Goal: Book appointment/travel/reservation

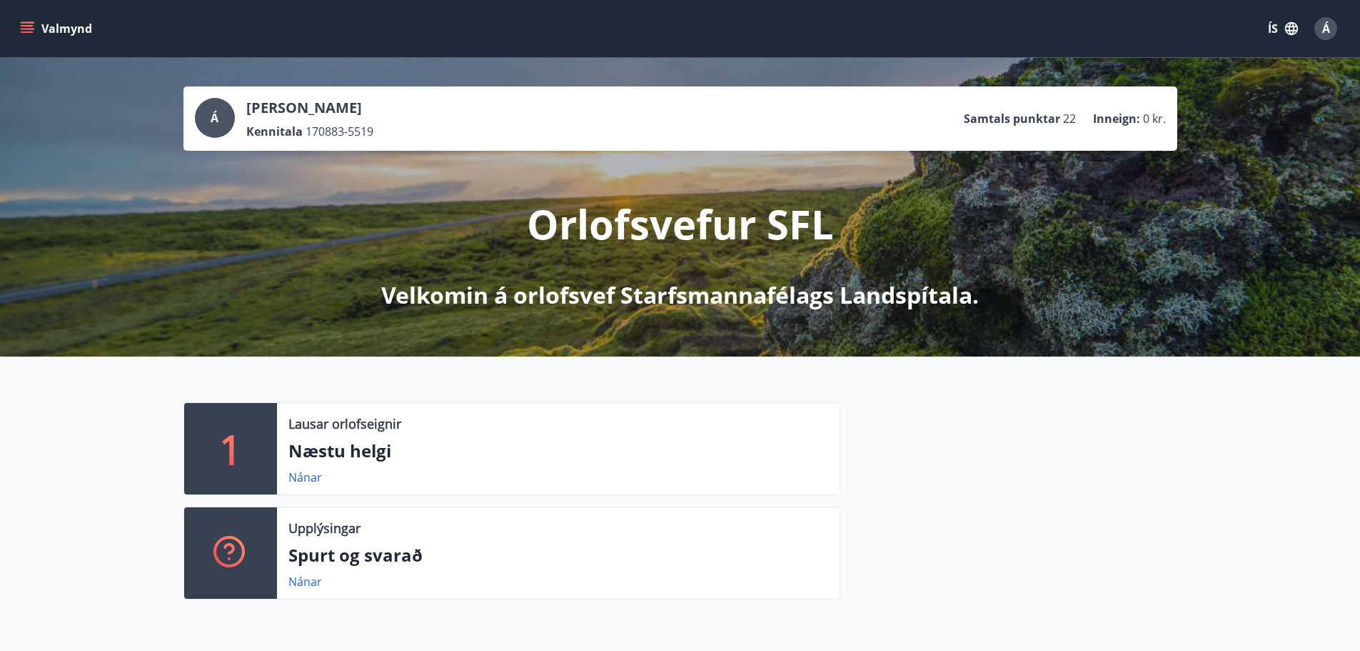
click at [62, 31] on button "Valmynd" at bounding box center [57, 29] width 81 height 26
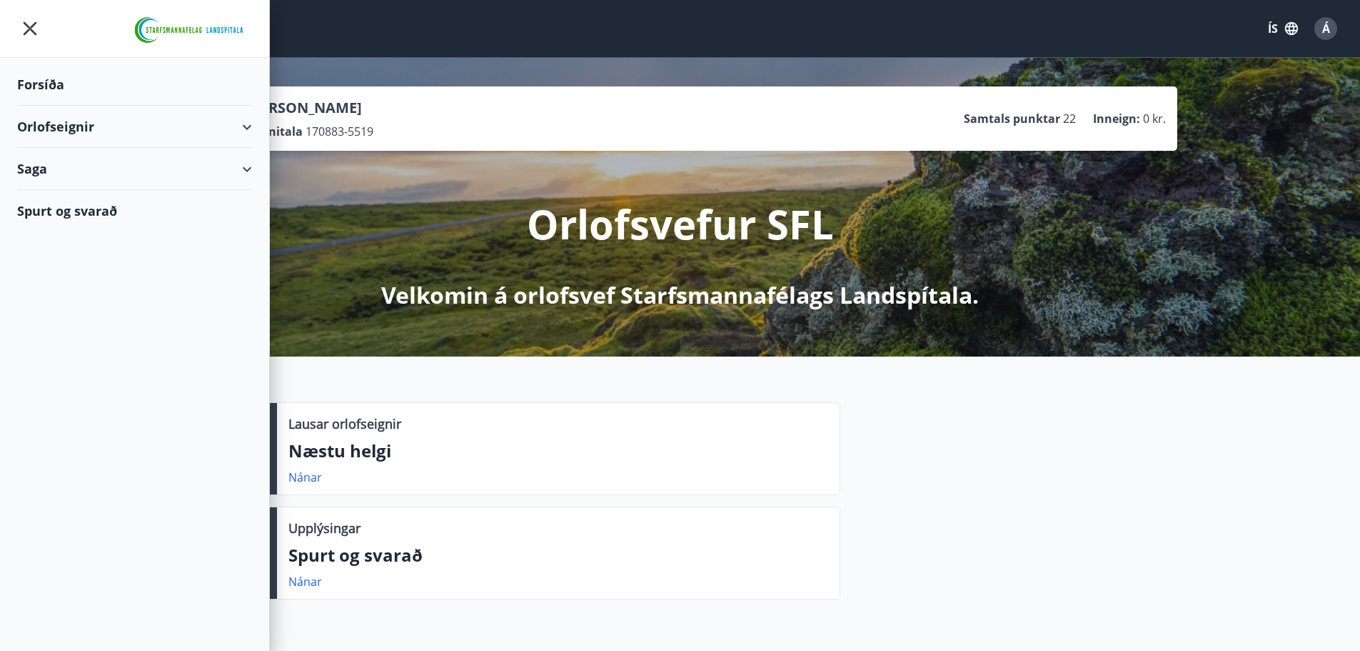
click at [73, 129] on div "Orlofseignir" at bounding box center [134, 127] width 235 height 42
click at [63, 191] on div "Bókunardagatal" at bounding box center [135, 193] width 212 height 30
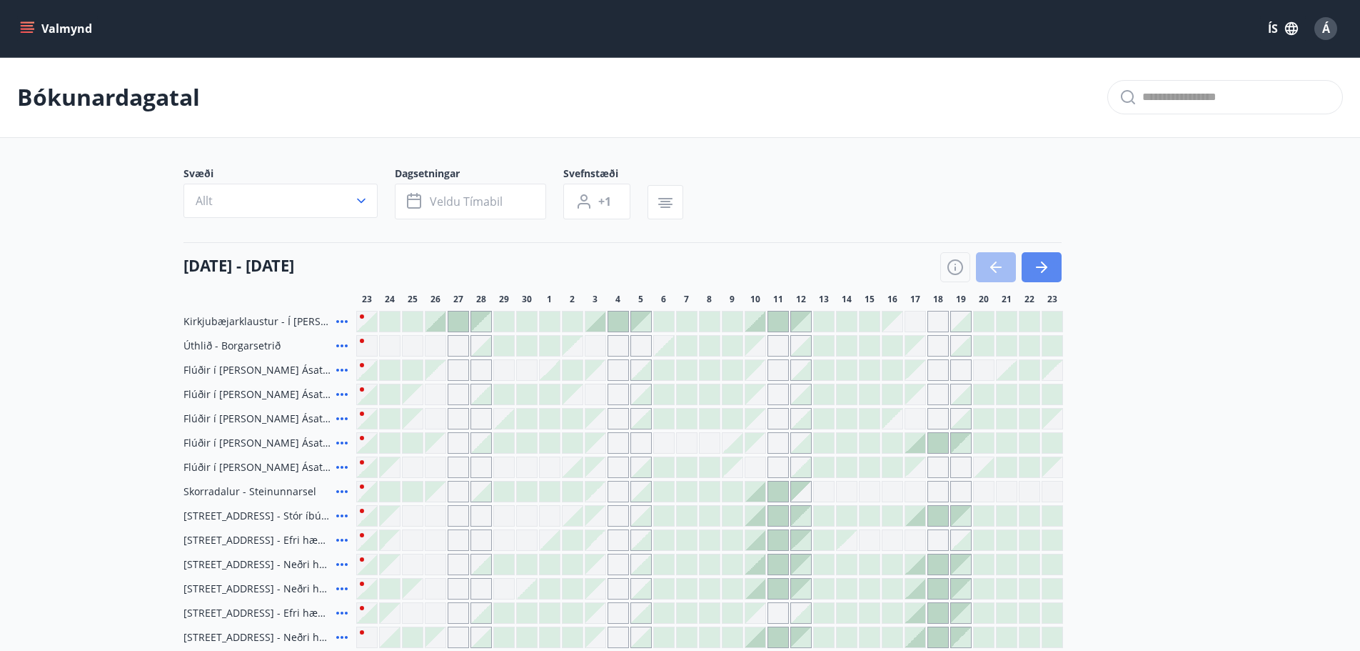
click at [1035, 269] on icon "button" at bounding box center [1041, 267] width 17 height 17
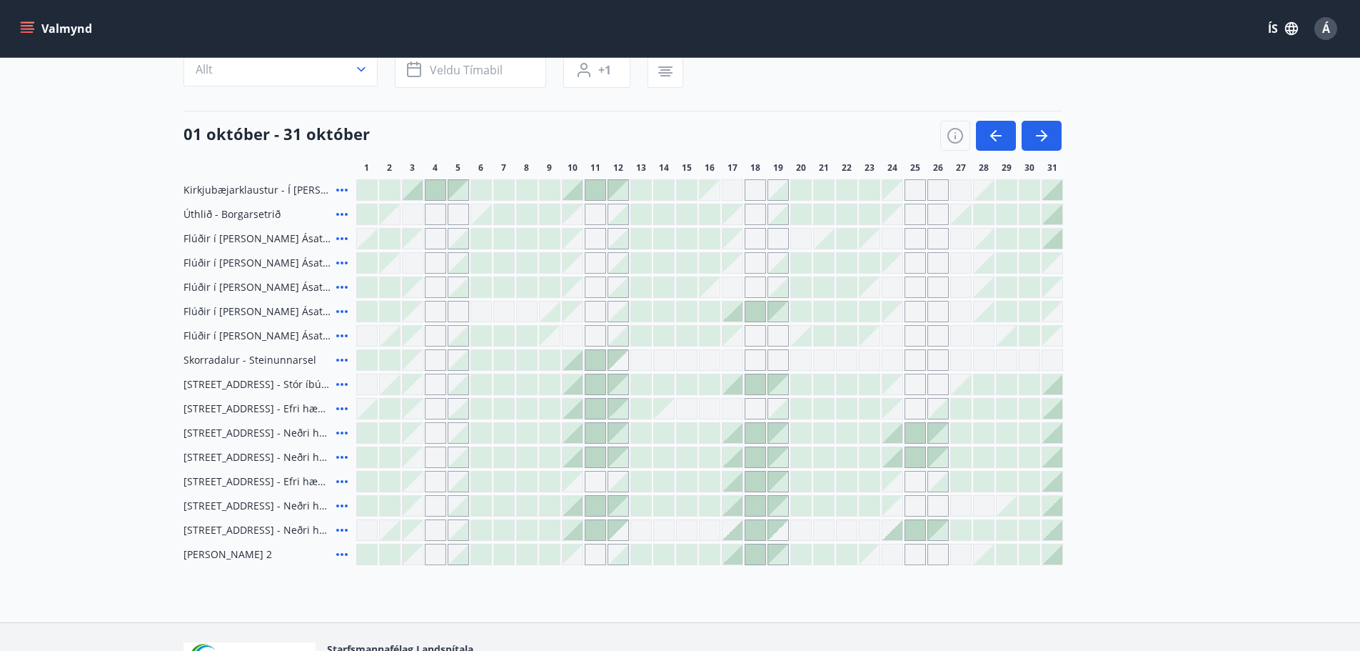
scroll to position [143, 0]
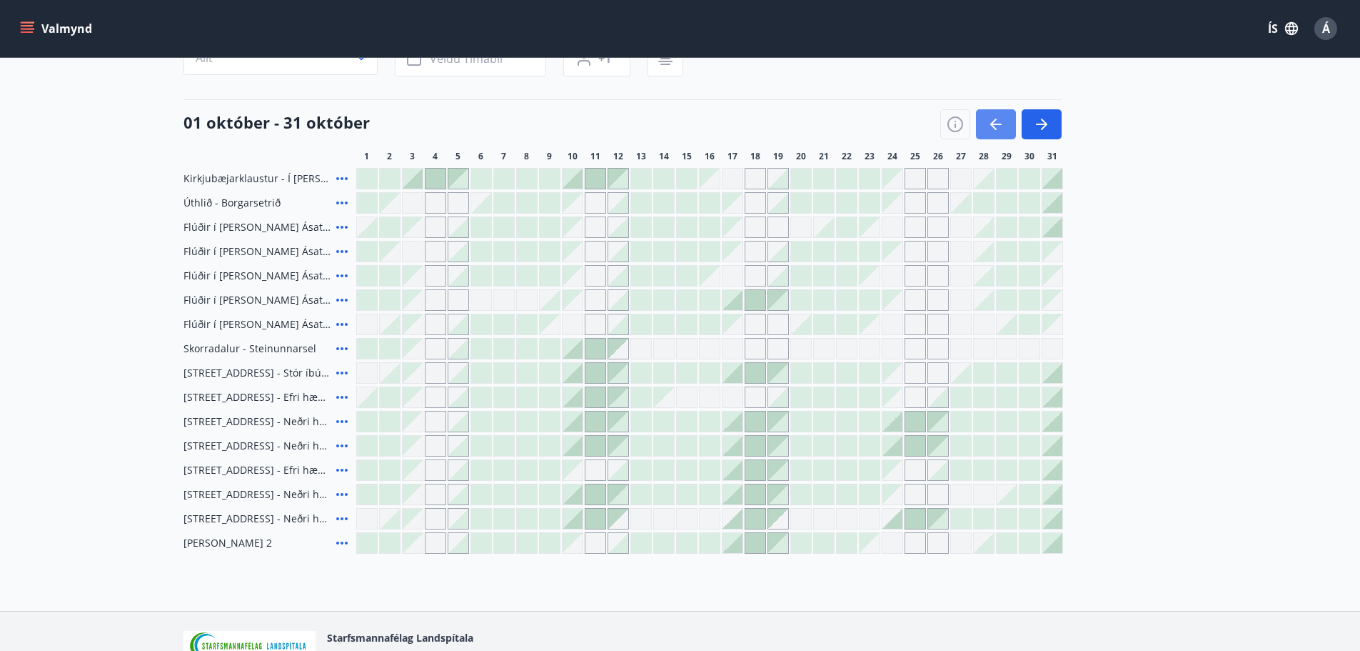
click at [999, 122] on icon "button" at bounding box center [996, 124] width 17 height 17
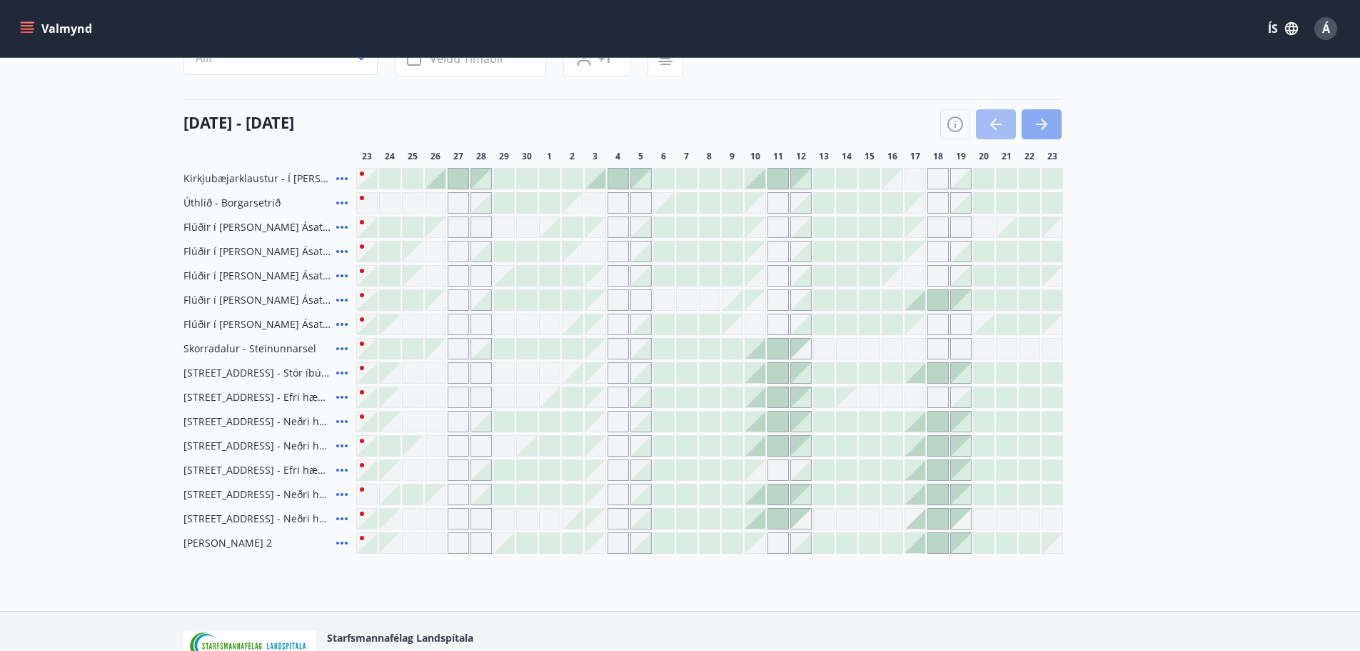
click at [1038, 131] on icon "button" at bounding box center [1041, 124] width 17 height 17
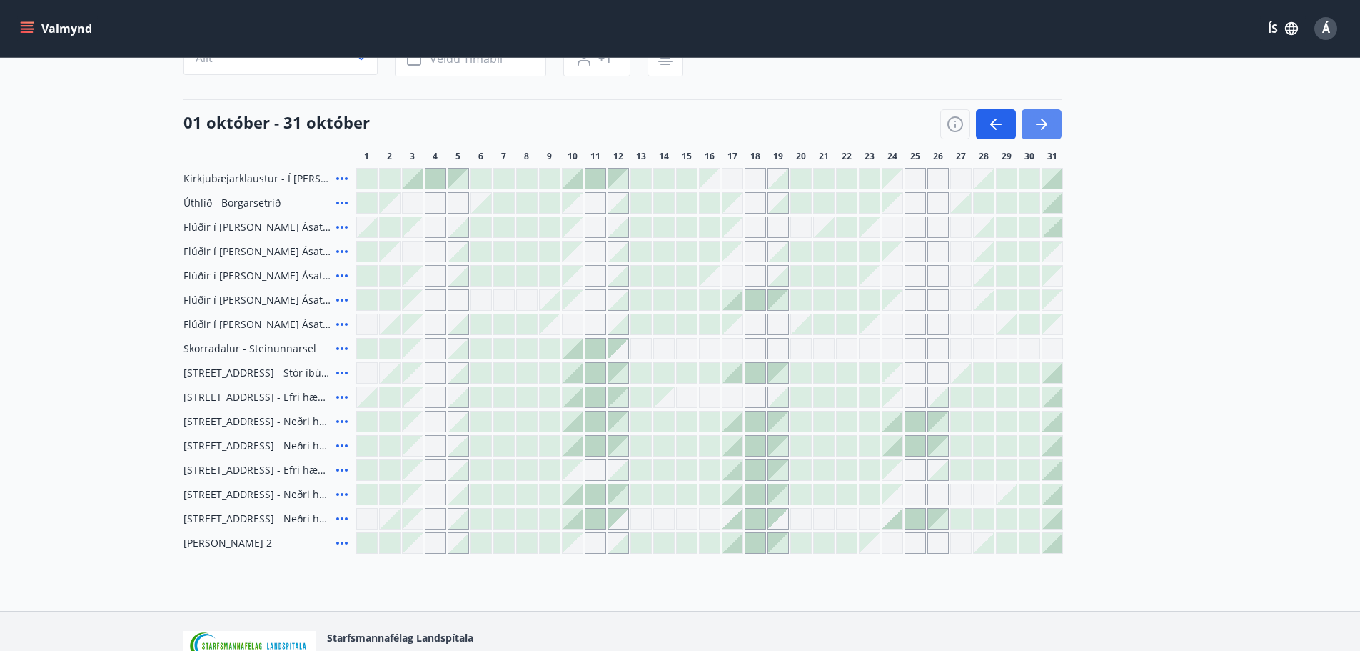
click at [1050, 134] on button "button" at bounding box center [1042, 124] width 40 height 30
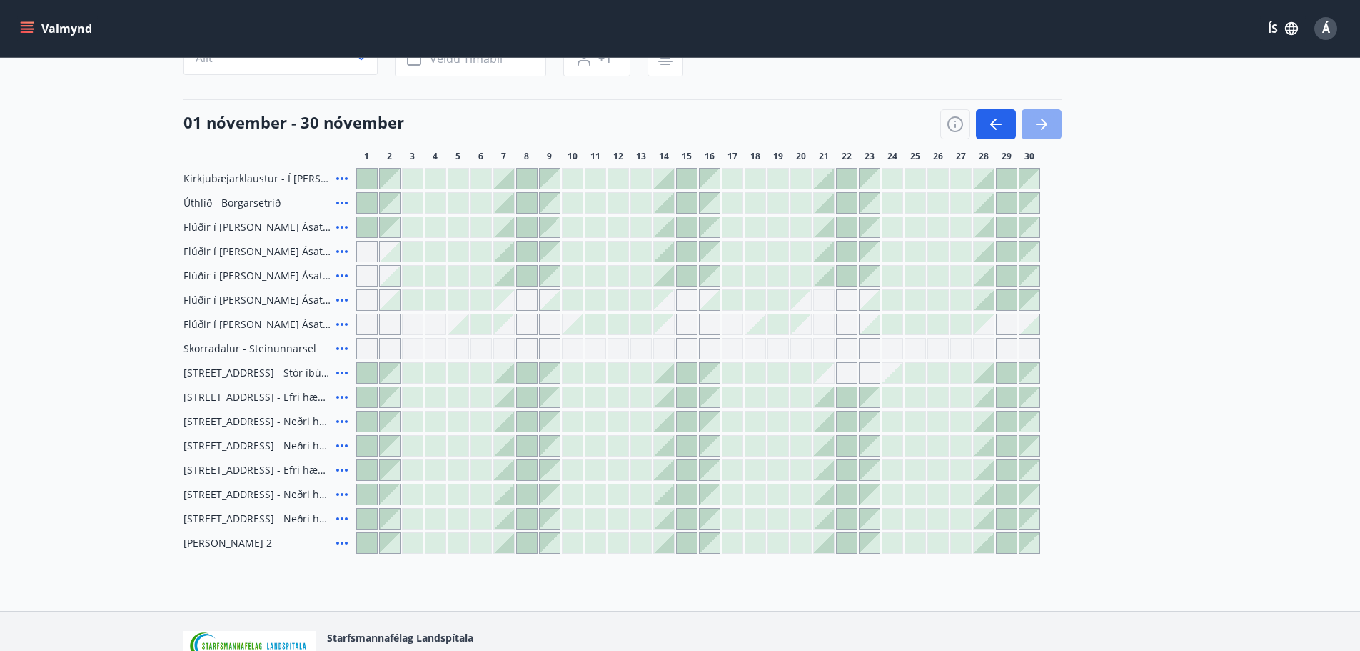
click at [1049, 124] on icon "button" at bounding box center [1041, 124] width 17 height 17
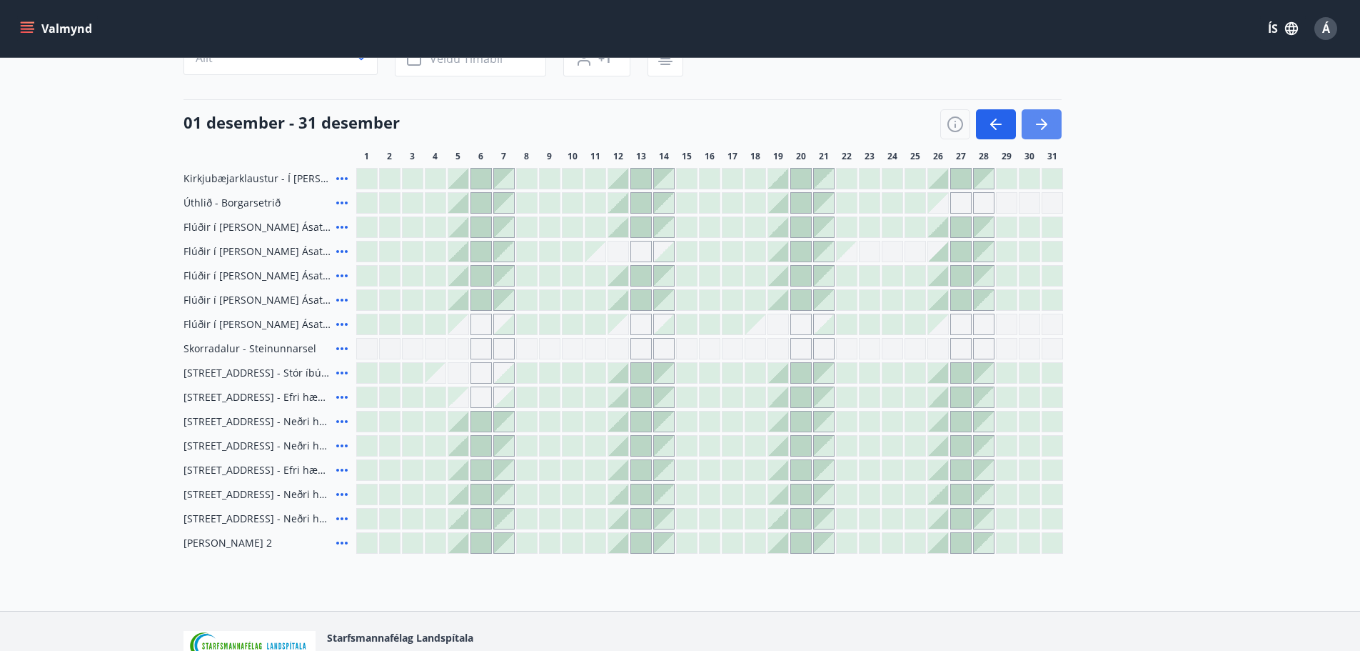
click at [1046, 124] on icon "button" at bounding box center [1044, 124] width 6 height 11
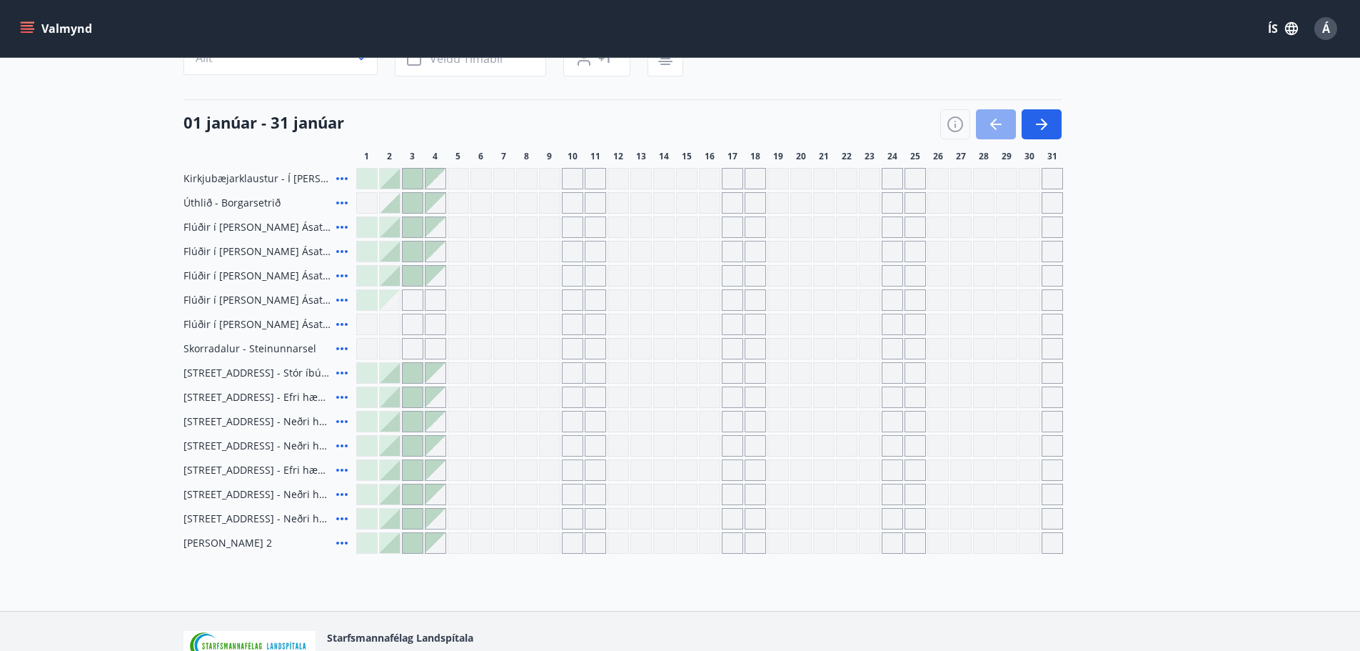
click at [1001, 120] on icon "button" at bounding box center [996, 124] width 17 height 17
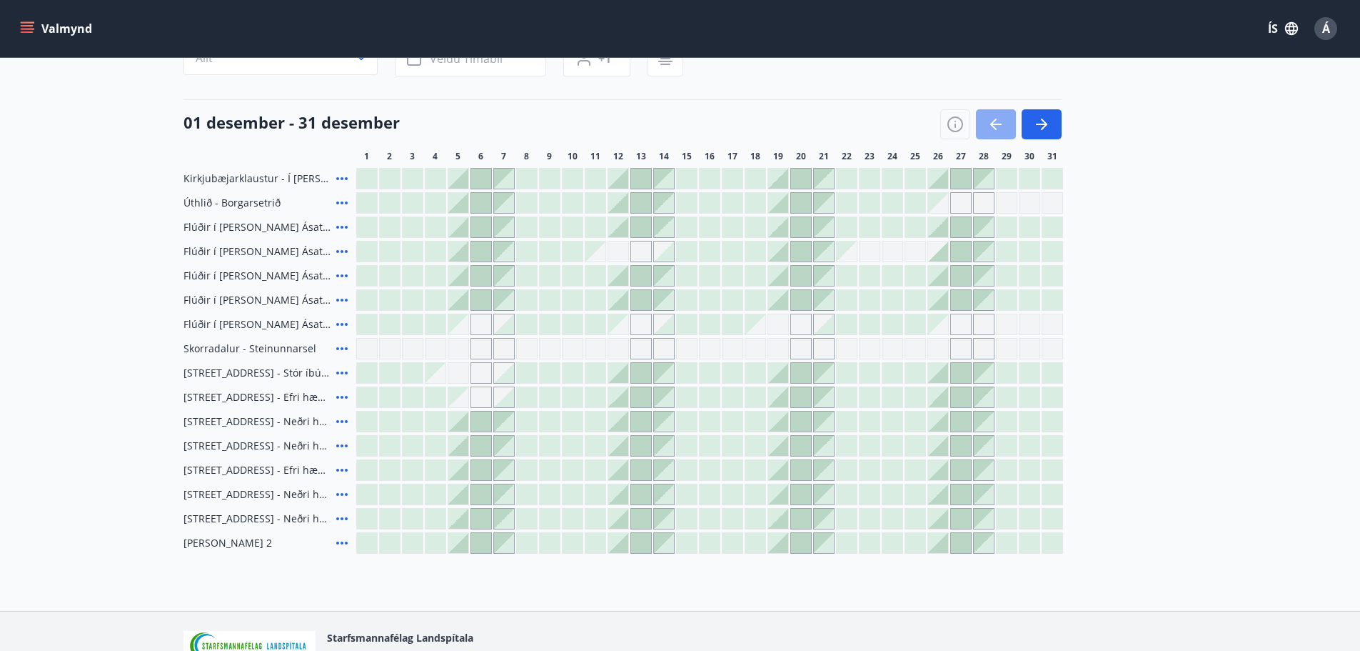
click at [1001, 120] on icon "button" at bounding box center [996, 124] width 17 height 17
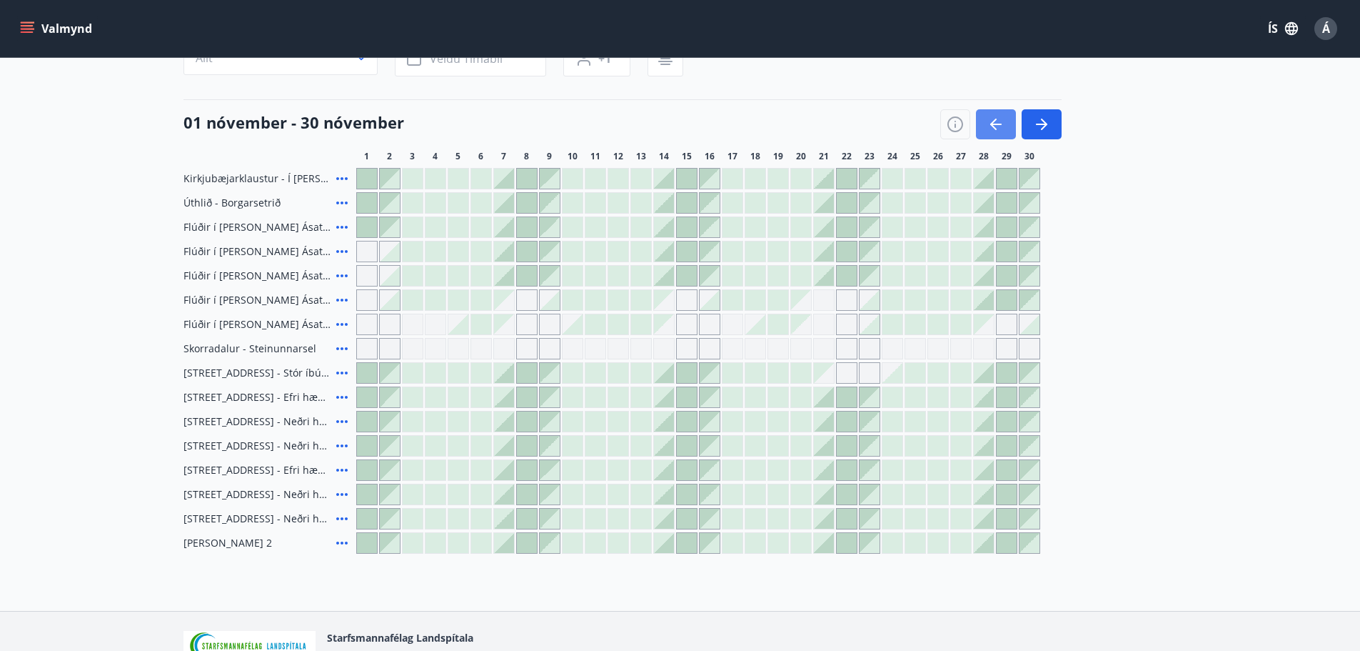
click at [995, 116] on button "button" at bounding box center [996, 124] width 40 height 30
